Goal: Find specific page/section

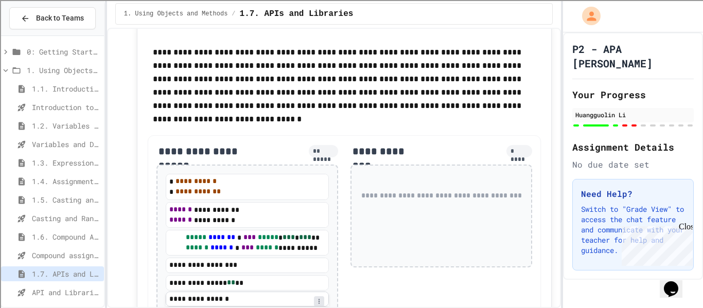
scroll to position [4053, 0]
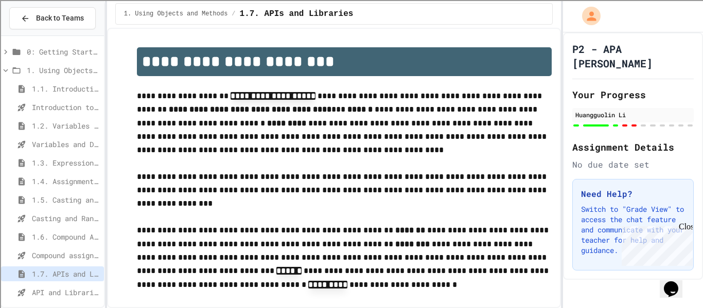
type input "**"
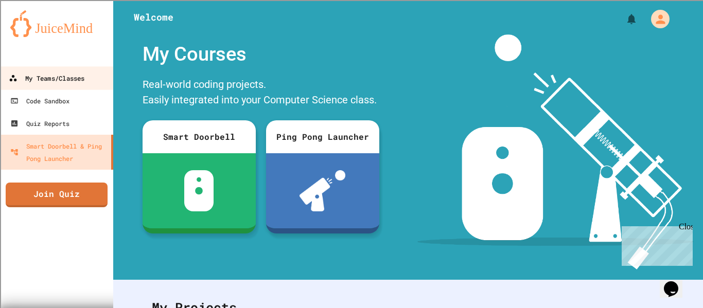
click at [79, 85] on link "My Teams/Classes" at bounding box center [56, 77] width 117 height 23
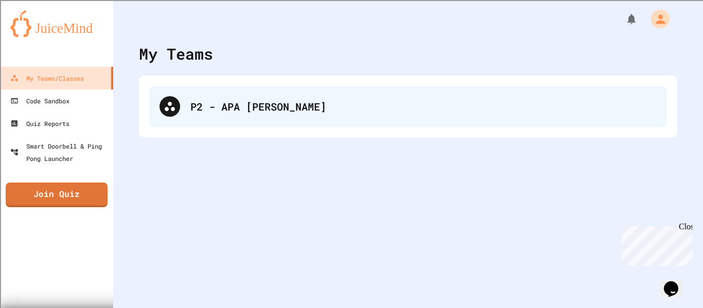
click at [292, 108] on div "P2 - APA [PERSON_NAME]" at bounding box center [423, 106] width 466 height 15
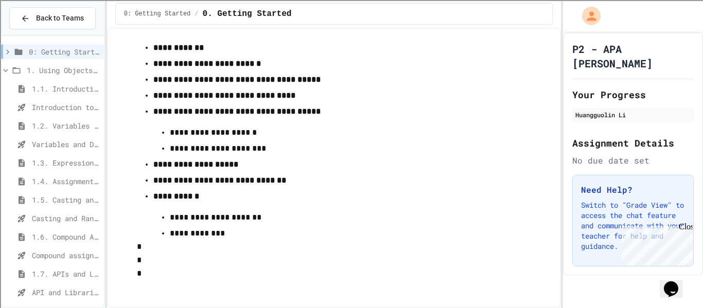
scroll to position [59, 0]
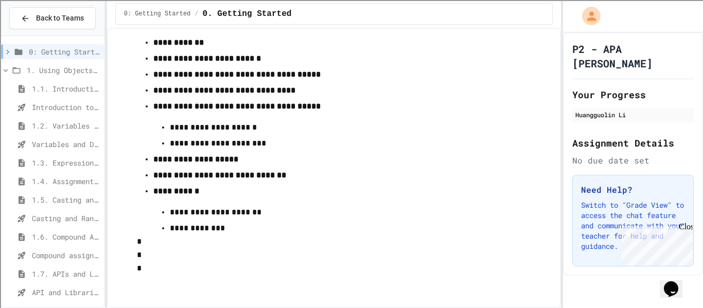
click at [72, 174] on div "1.4. Assignment and Input" at bounding box center [52, 181] width 103 height 15
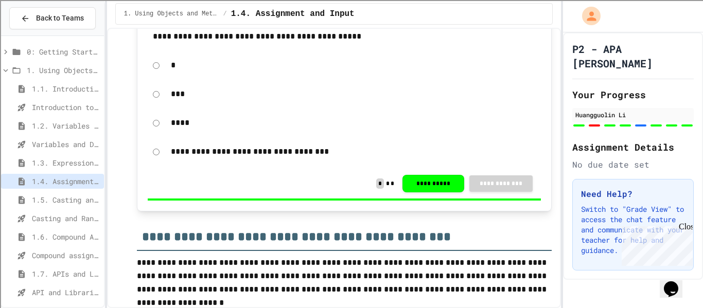
scroll to position [5510, 0]
